Goal: Use online tool/utility: Use online tool/utility

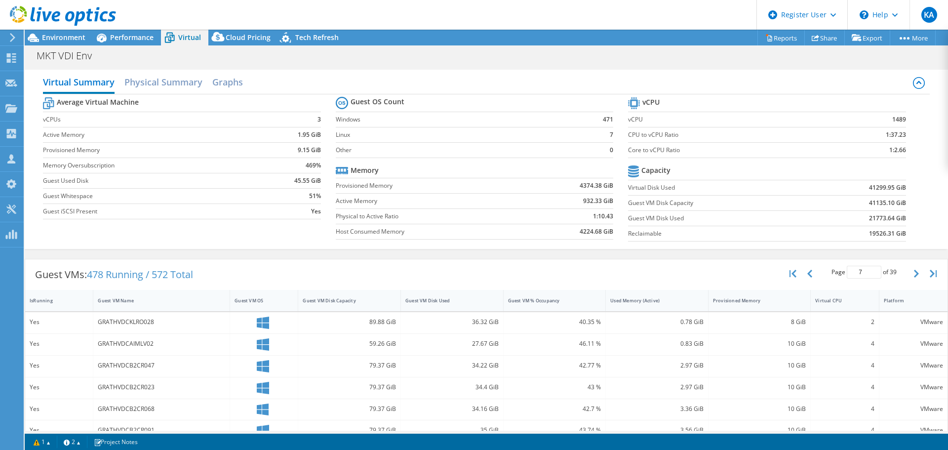
select select "EUFrankfurt"
select select "USD"
